Goal: Information Seeking & Learning: Learn about a topic

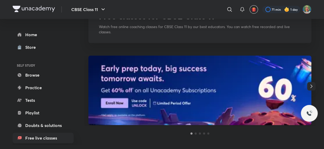
scroll to position [48, 0]
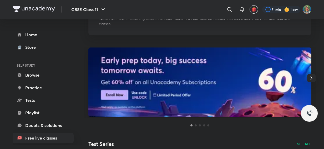
click at [311, 79] on icon "button" at bounding box center [311, 77] width 2 height 3
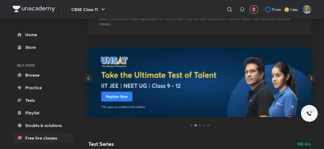
click at [311, 79] on icon "button" at bounding box center [311, 77] width 2 height 3
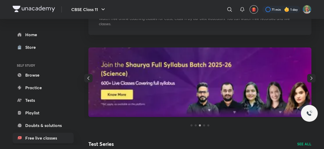
click at [311, 79] on icon "button" at bounding box center [311, 77] width 2 height 3
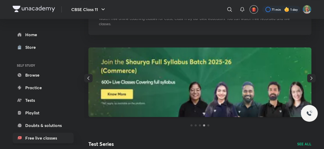
click at [311, 79] on icon "button" at bounding box center [311, 77] width 2 height 3
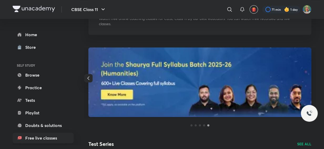
click at [87, 79] on icon "button" at bounding box center [88, 78] width 6 height 6
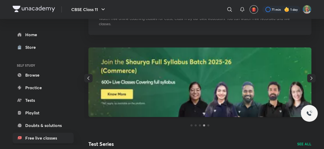
click at [87, 79] on icon "button" at bounding box center [88, 78] width 6 height 6
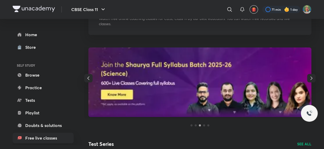
click at [87, 79] on icon "button" at bounding box center [88, 78] width 6 height 6
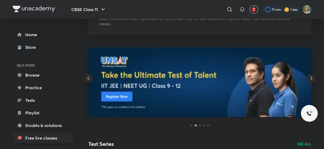
click at [158, 73] on img at bounding box center [199, 83] width 223 height 70
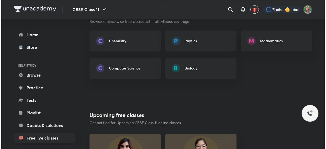
scroll to position [426, 0]
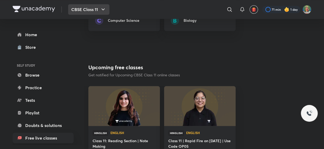
click at [100, 12] on icon "button" at bounding box center [103, 9] width 6 height 6
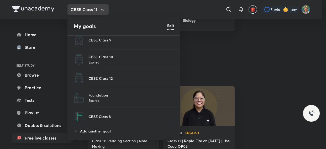
scroll to position [0, 0]
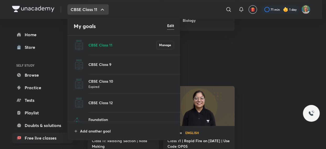
click at [108, 61] on li "CBSE Class 9" at bounding box center [124, 64] width 113 height 19
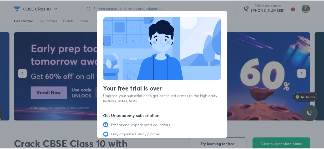
scroll to position [40, 0]
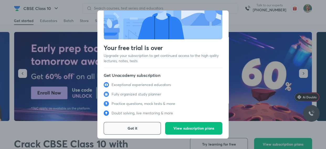
click at [145, 123] on button "Got it" at bounding box center [132, 128] width 57 height 13
